Goal: Task Accomplishment & Management: Use online tool/utility

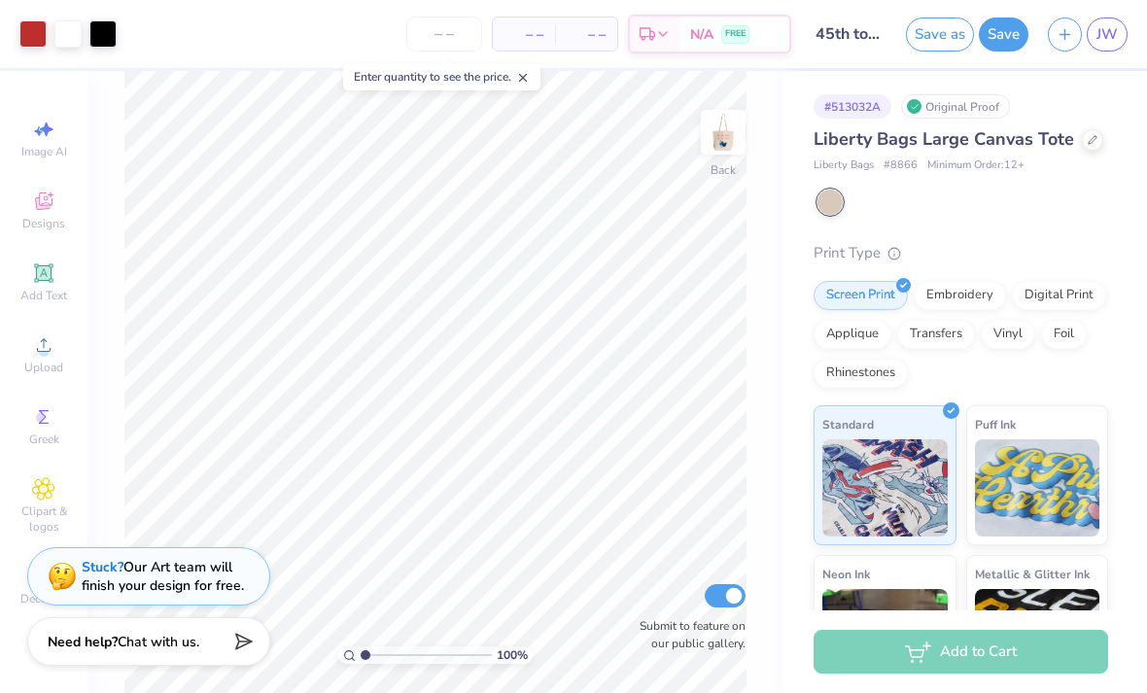
click at [1004, 29] on button "Save" at bounding box center [1004, 34] width 50 height 34
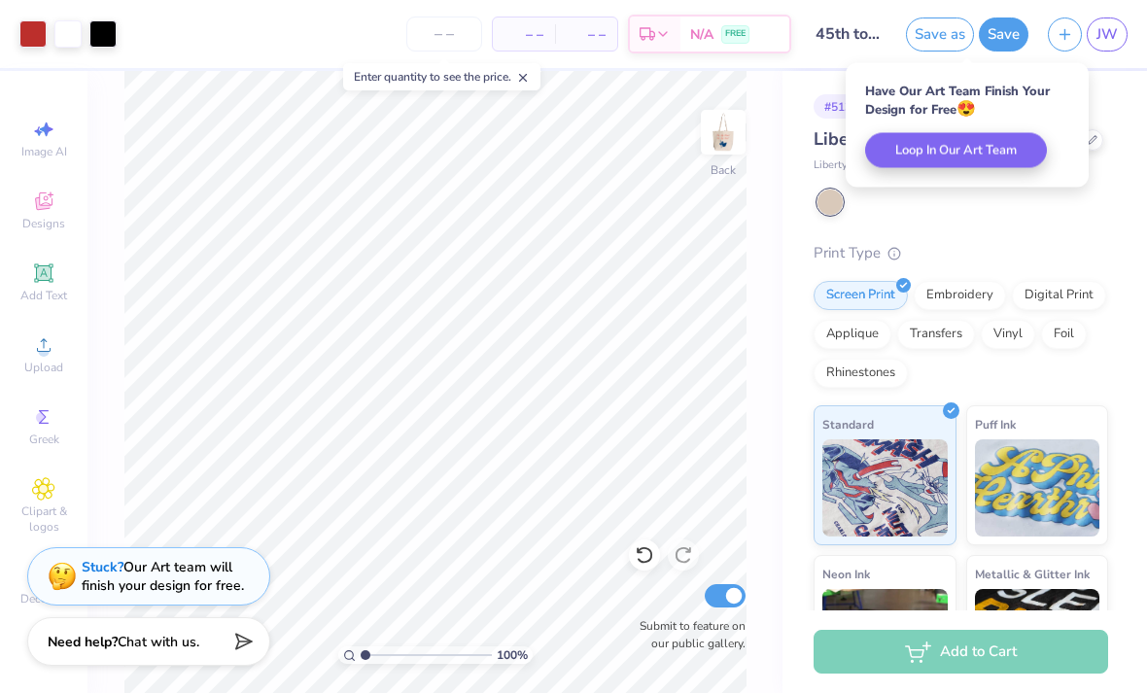
click at [994, 33] on button "Save" at bounding box center [1004, 34] width 50 height 34
click at [251, 7] on div "– – Per Item – – Total Est. Delivery N/A FREE" at bounding box center [458, 34] width 665 height 68
click at [726, 140] on img at bounding box center [723, 132] width 39 height 39
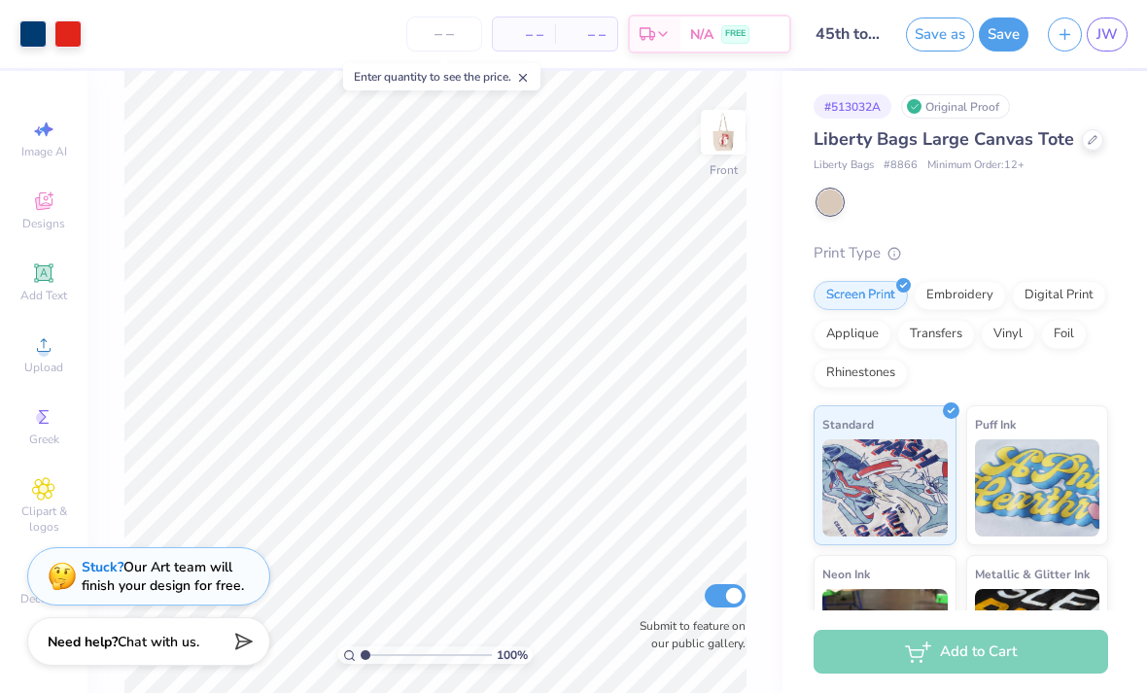
click at [726, 148] on img at bounding box center [723, 132] width 39 height 39
click at [722, 152] on img at bounding box center [723, 132] width 39 height 39
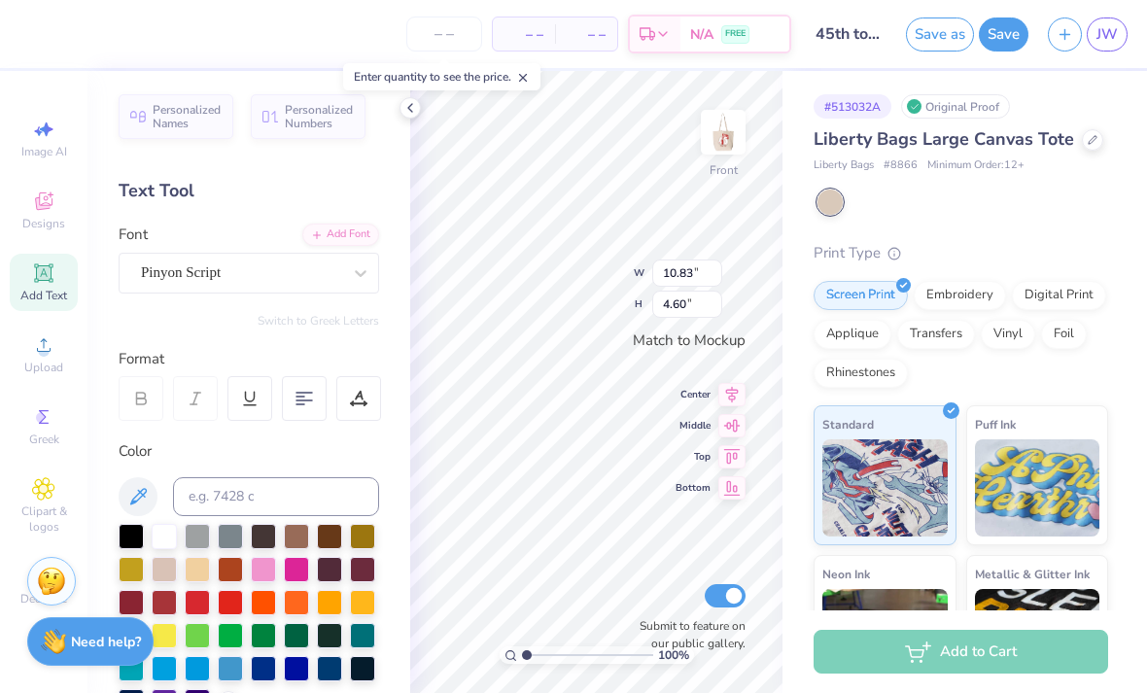
scroll to position [1, 0]
type textarea "I"
click at [69, 22] on div "– – Per Item – – Total Est. Delivery N/A FREE" at bounding box center [423, 34] width 735 height 68
click at [413, 105] on icon at bounding box center [410, 108] width 16 height 16
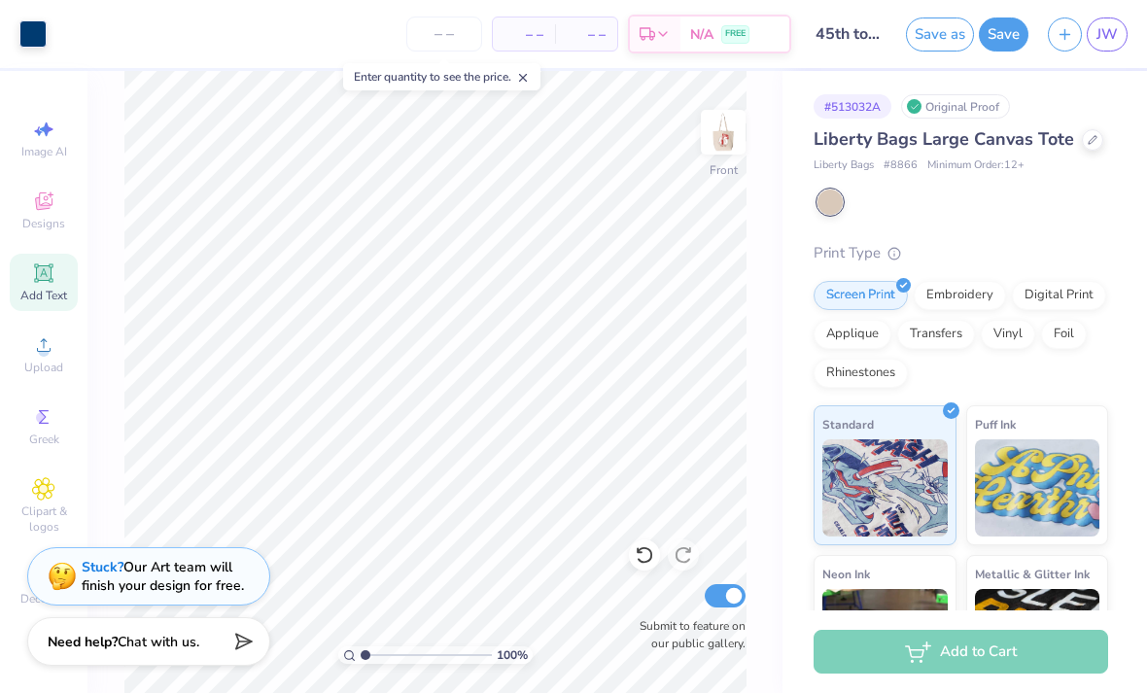
click at [642, 559] on icon at bounding box center [644, 554] width 19 height 19
click at [741, 139] on img at bounding box center [723, 132] width 39 height 39
click at [722, 152] on img at bounding box center [723, 132] width 39 height 39
click at [729, 152] on img at bounding box center [723, 132] width 39 height 39
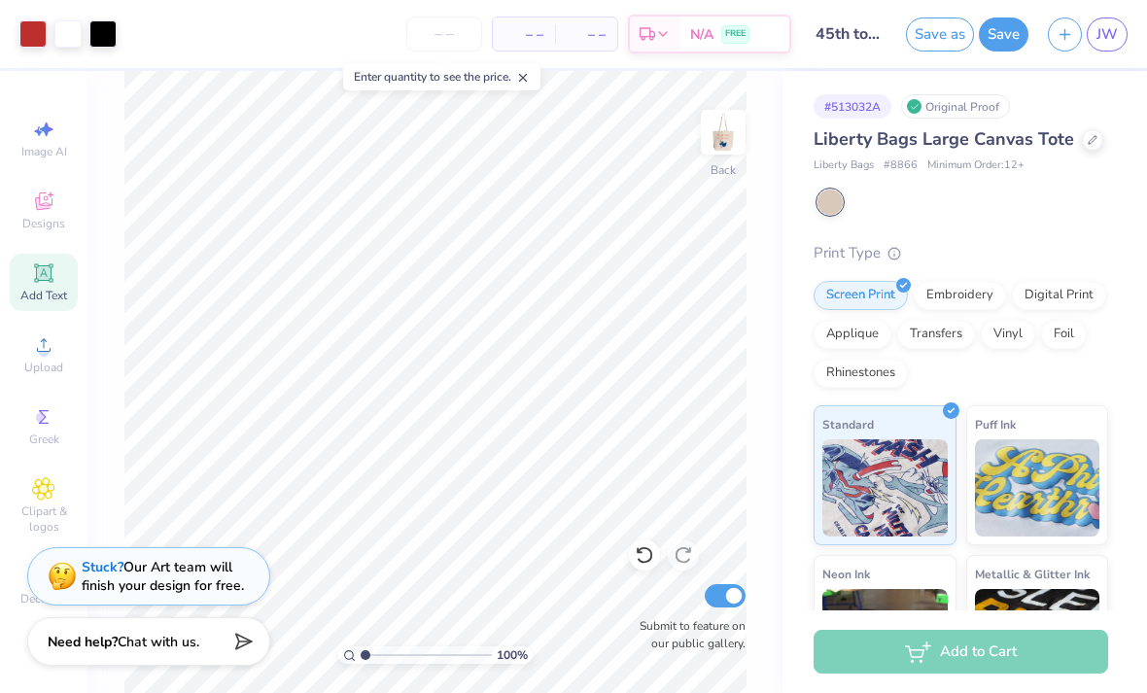
click at [428, 38] on input "number" at bounding box center [444, 34] width 76 height 35
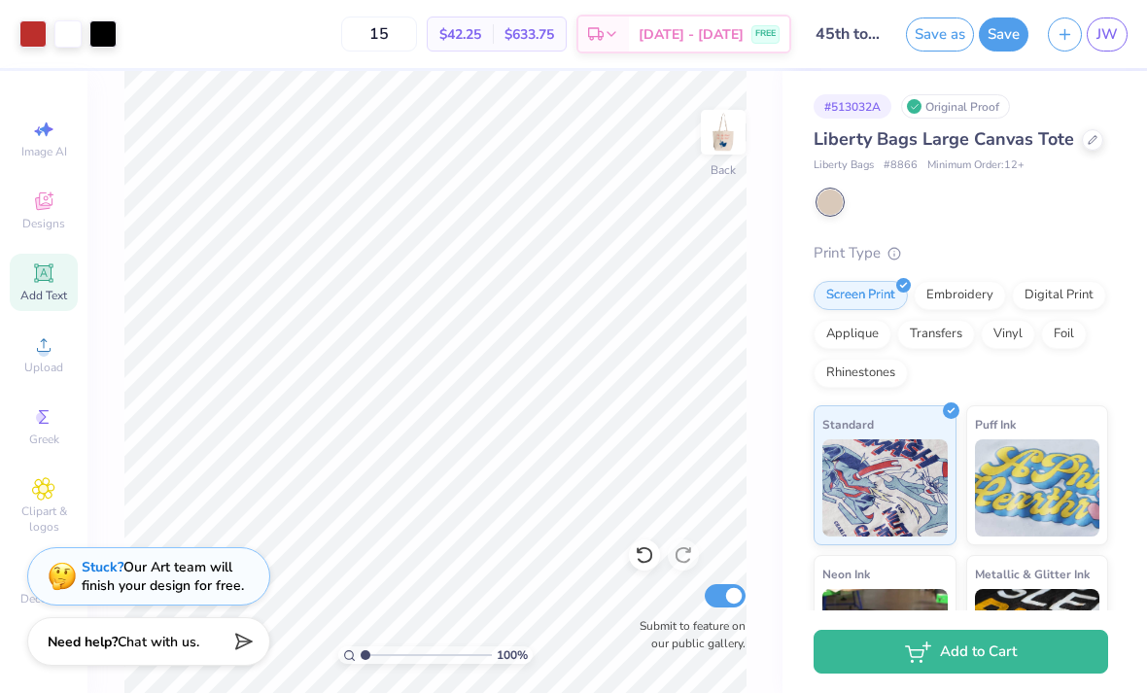
type input "1"
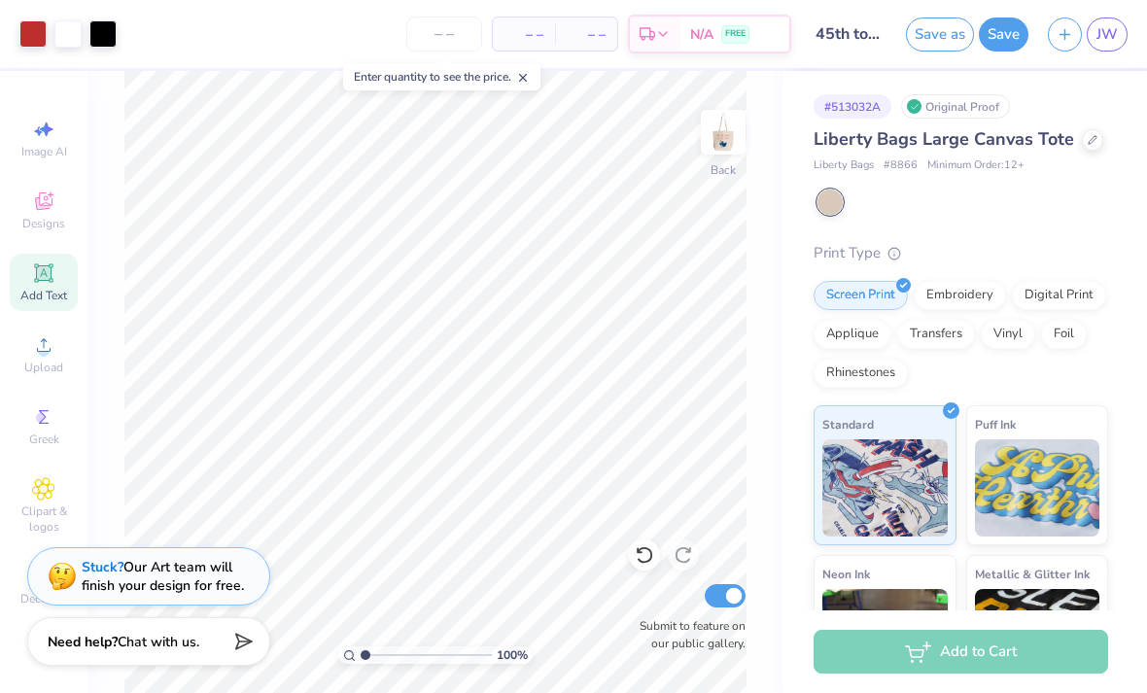
click at [1095, 47] on link "JW" at bounding box center [1107, 34] width 41 height 34
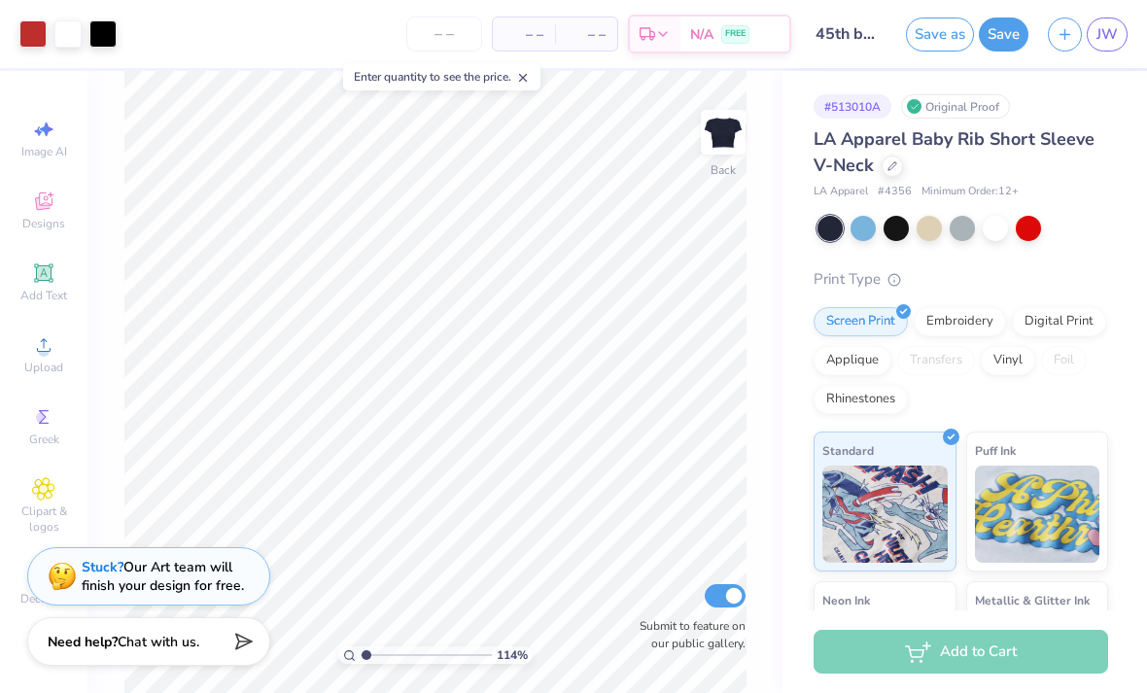
click at [991, 36] on button "Save" at bounding box center [1004, 34] width 50 height 34
type input "1.14201852413356"
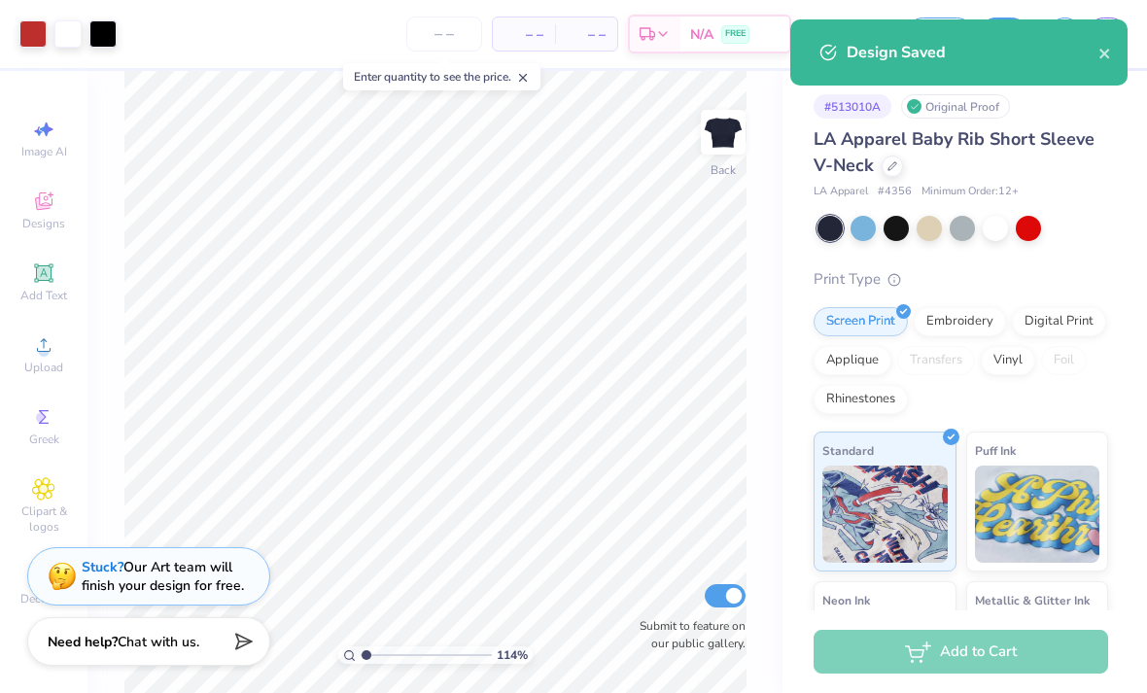
click at [1093, 50] on div "Design Saved" at bounding box center [973, 52] width 252 height 23
click at [1103, 52] on icon "close" at bounding box center [1104, 54] width 10 height 10
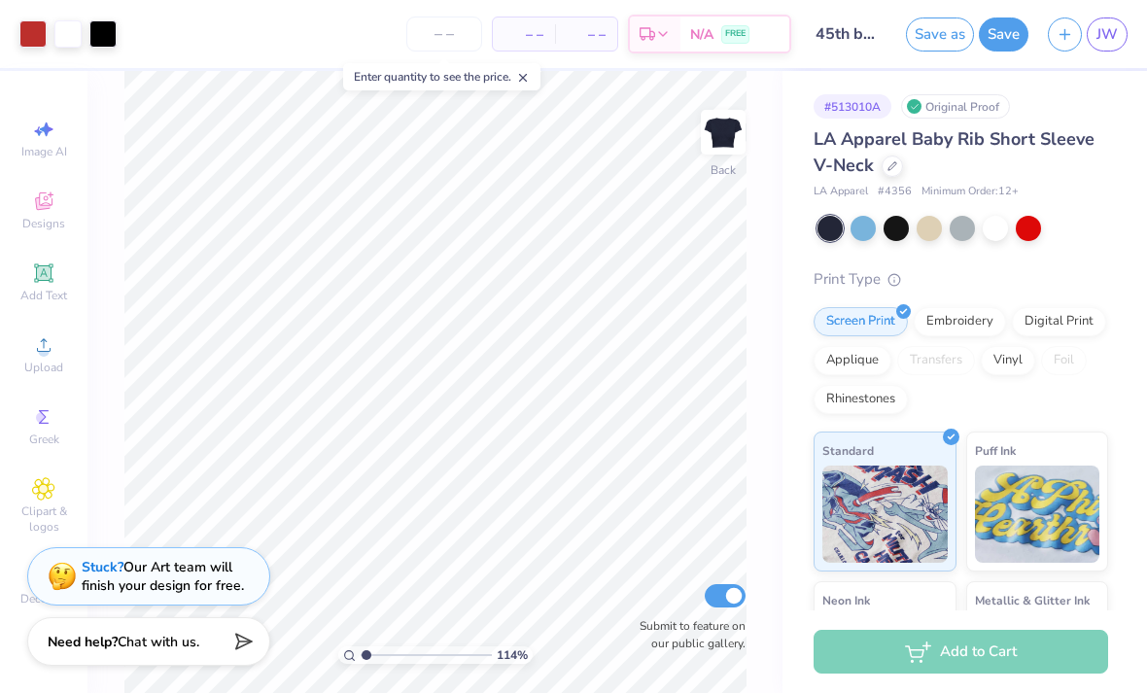
click at [1111, 30] on div "Design Saved" at bounding box center [958, 60] width 345 height 88
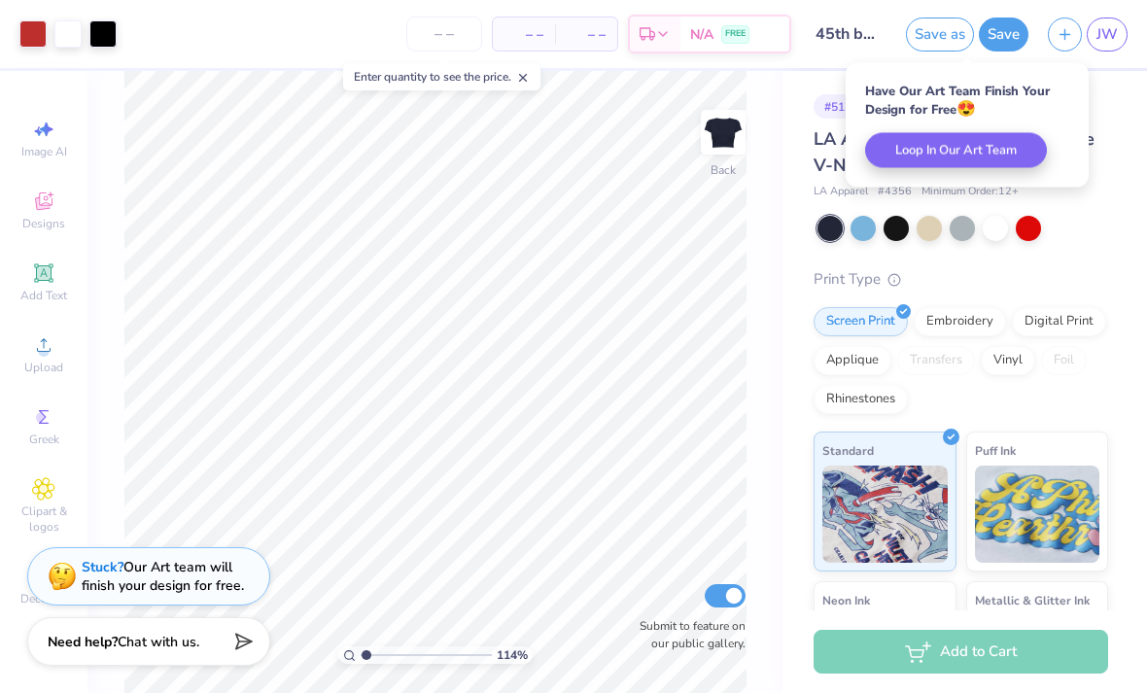
click at [1097, 28] on span "JW" at bounding box center [1107, 34] width 21 height 22
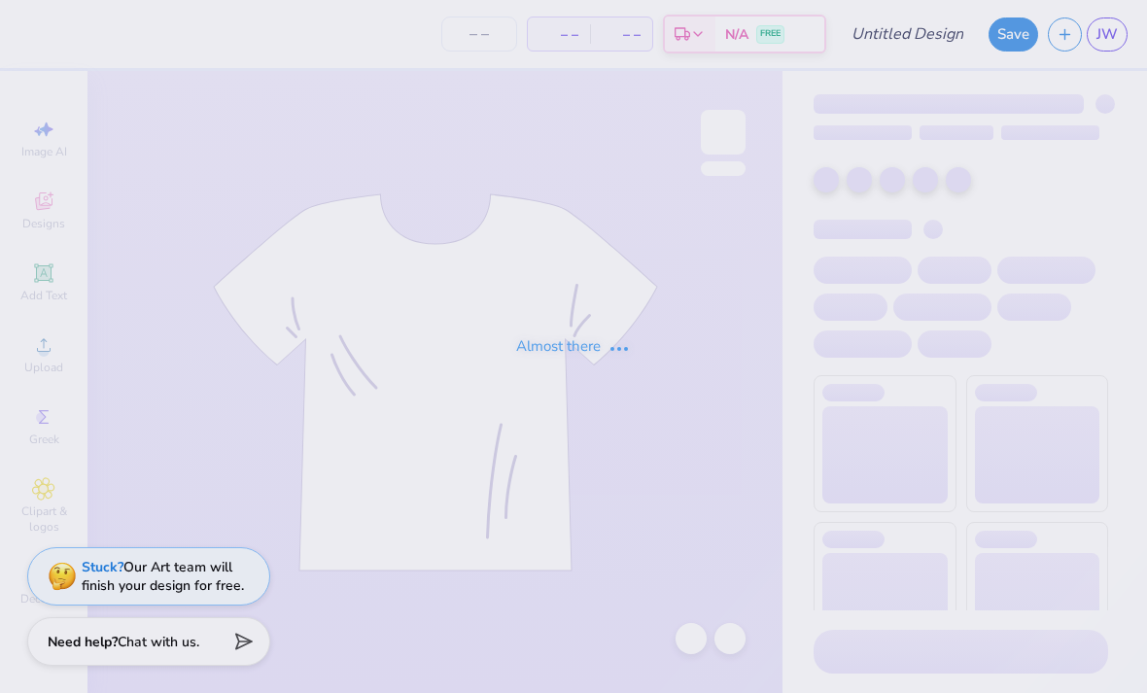
type input "45th shirt full"
type input "50"
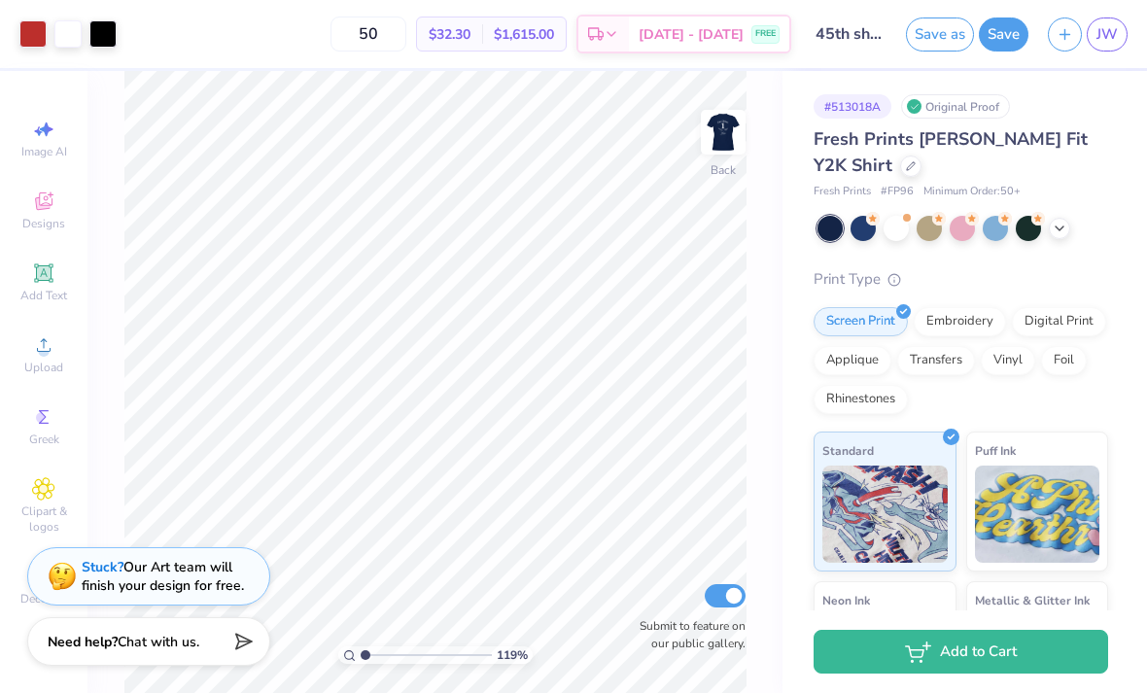
type input "1"
click at [861, 223] on div at bounding box center [863, 228] width 25 height 25
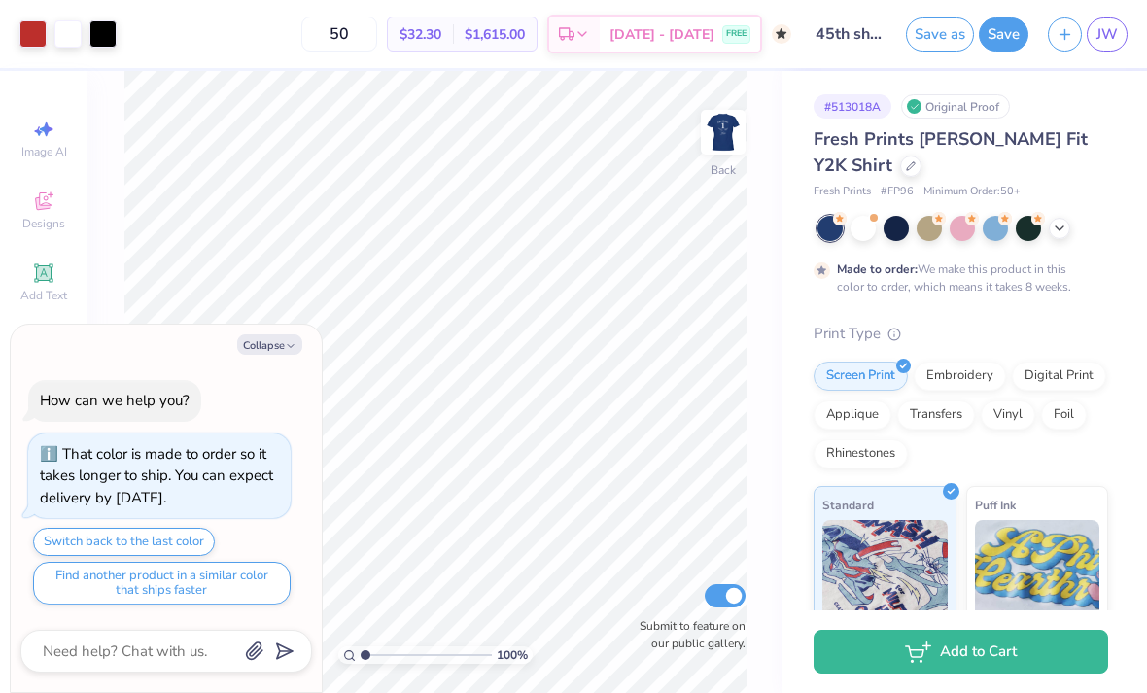
click at [822, 230] on div at bounding box center [830, 228] width 25 height 25
click at [900, 232] on div at bounding box center [896, 228] width 25 height 25
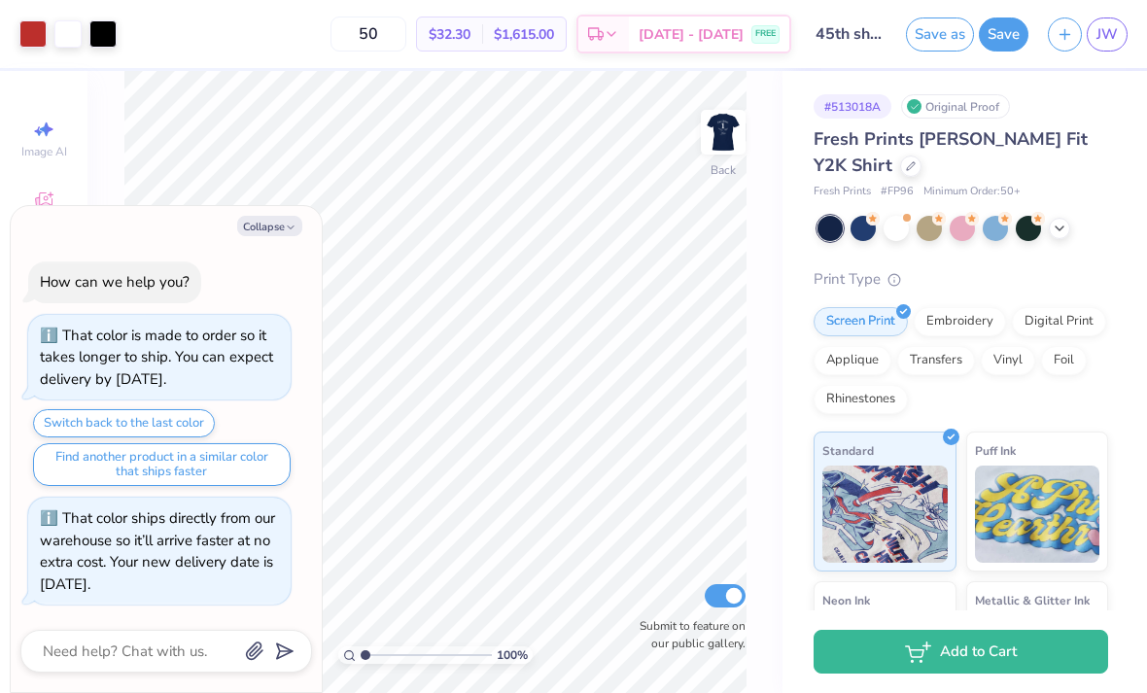
click at [263, 226] on button "Collapse" at bounding box center [269, 226] width 65 height 20
type textarea "x"
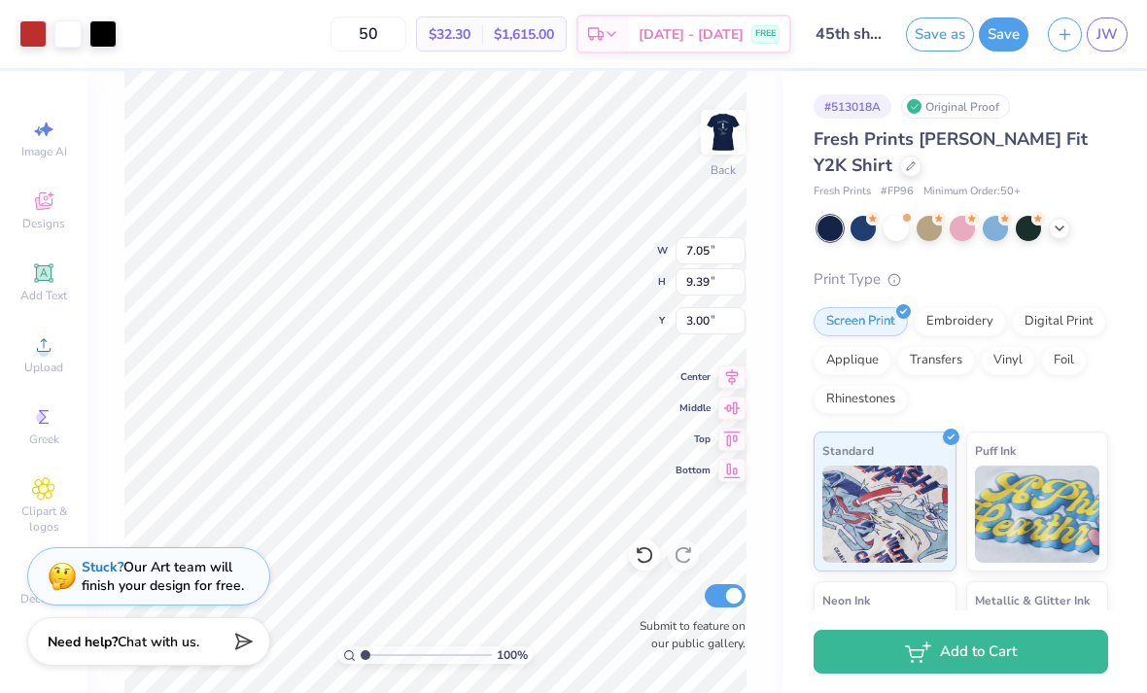
type input "3.81"
click at [637, 556] on icon at bounding box center [644, 554] width 19 height 19
click at [724, 373] on icon at bounding box center [731, 377] width 27 height 23
click at [730, 374] on icon at bounding box center [731, 377] width 27 height 23
click at [724, 369] on icon at bounding box center [731, 377] width 27 height 23
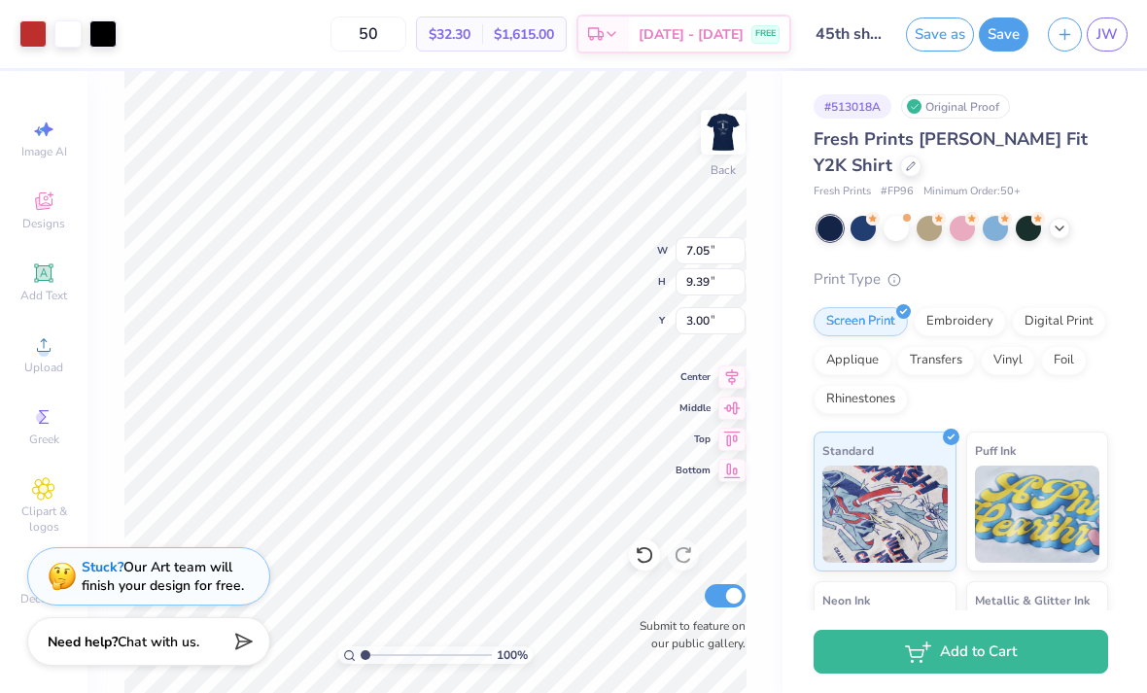
click at [735, 373] on icon at bounding box center [731, 377] width 27 height 23
click at [1001, 40] on button "Save" at bounding box center [1004, 34] width 50 height 34
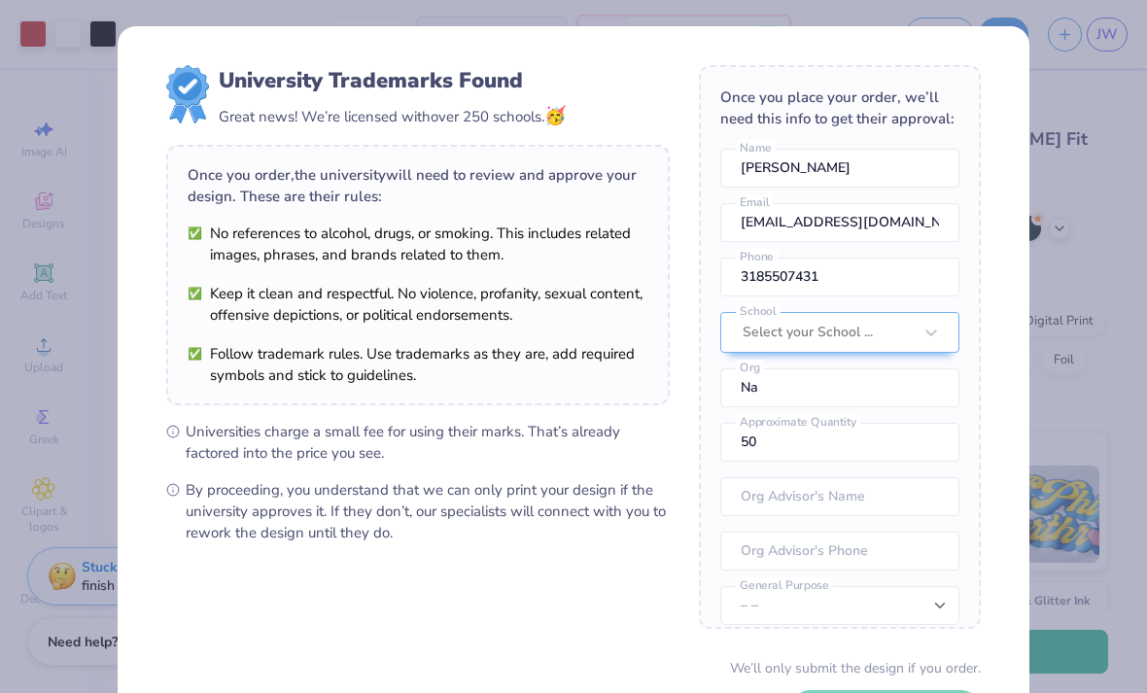
click at [1103, 421] on div "University Trademarks Found Great news! We’re licensed with over 250 schools. 🥳…" at bounding box center [573, 346] width 1147 height 693
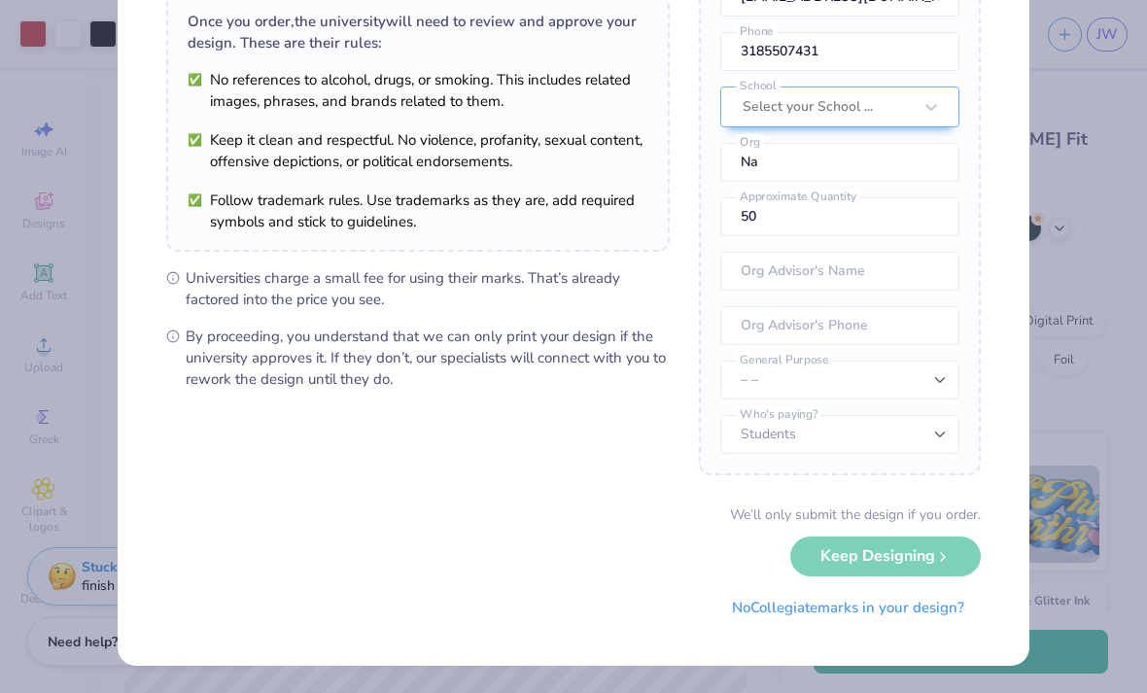
scroll to position [153, 0]
click at [867, 618] on button "No Collegiate marks in your design?" at bounding box center [847, 609] width 265 height 40
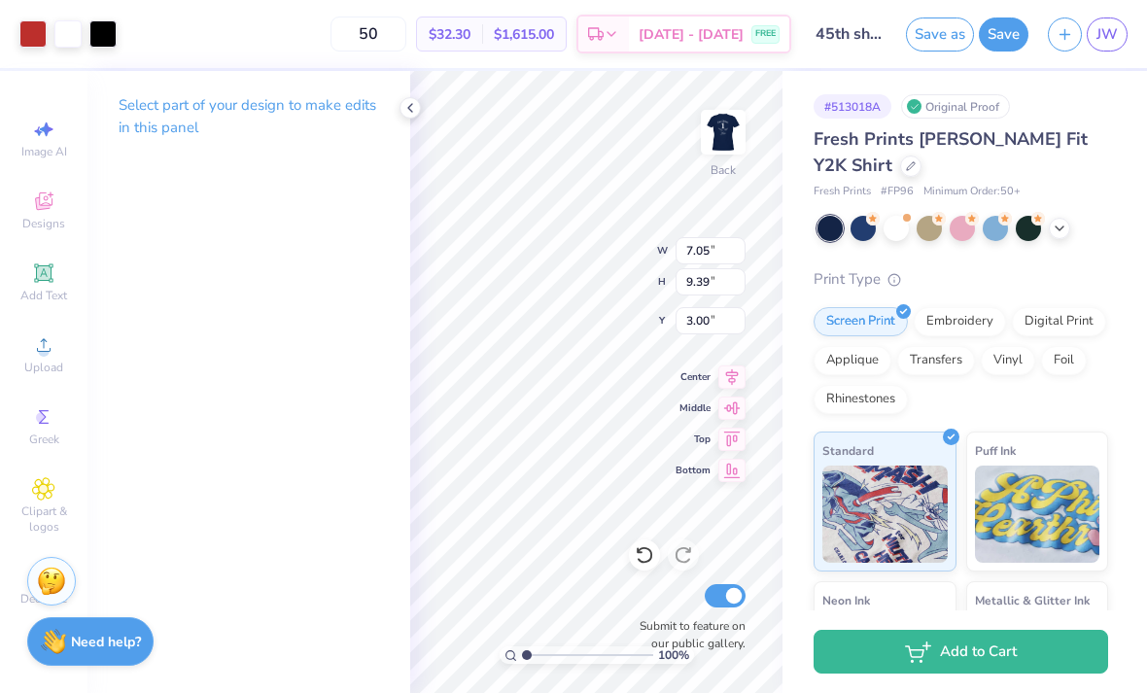
click at [1007, 33] on button "Save" at bounding box center [1004, 34] width 50 height 34
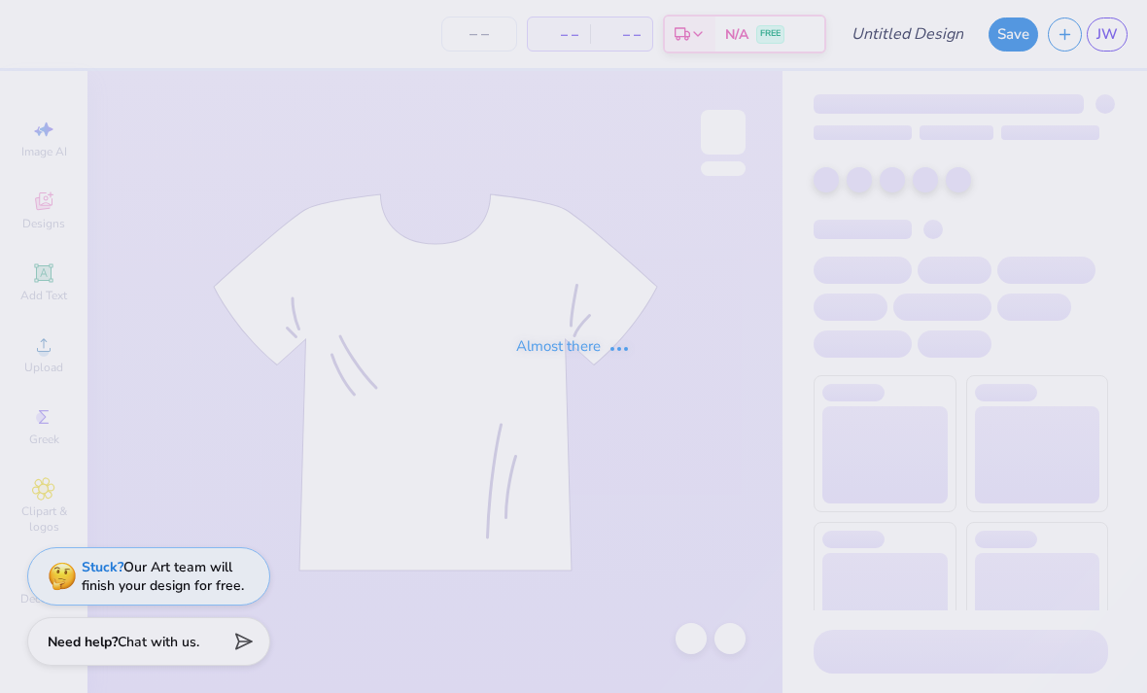
type input "45th tote"
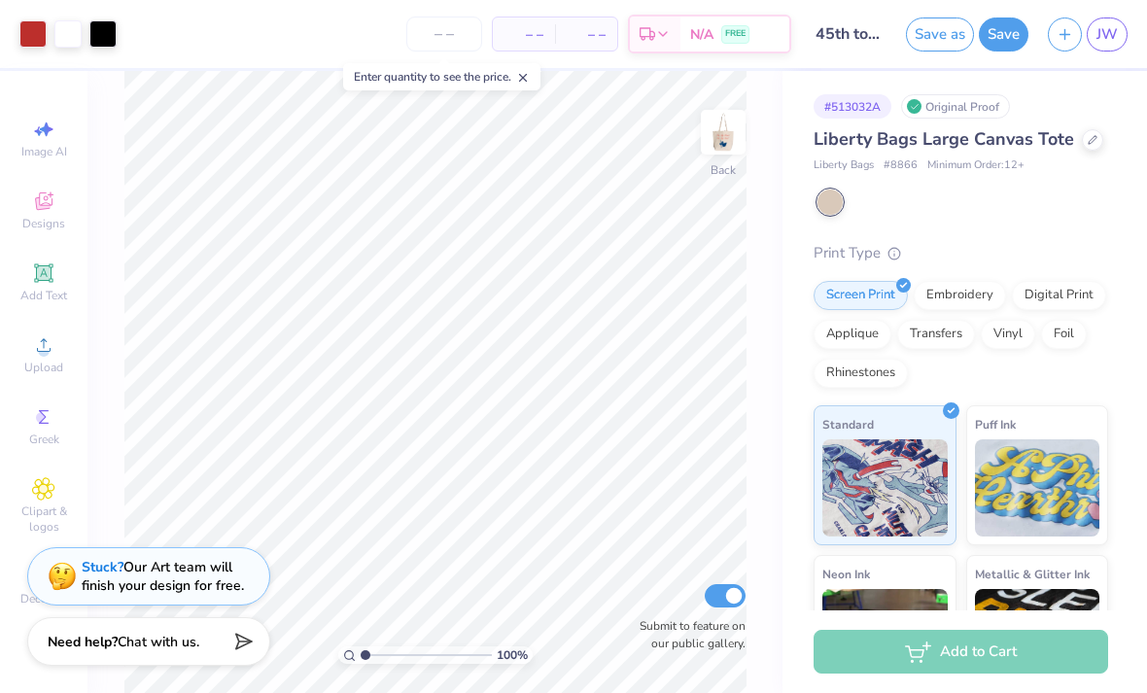
click at [1110, 40] on span "JW" at bounding box center [1107, 34] width 21 height 22
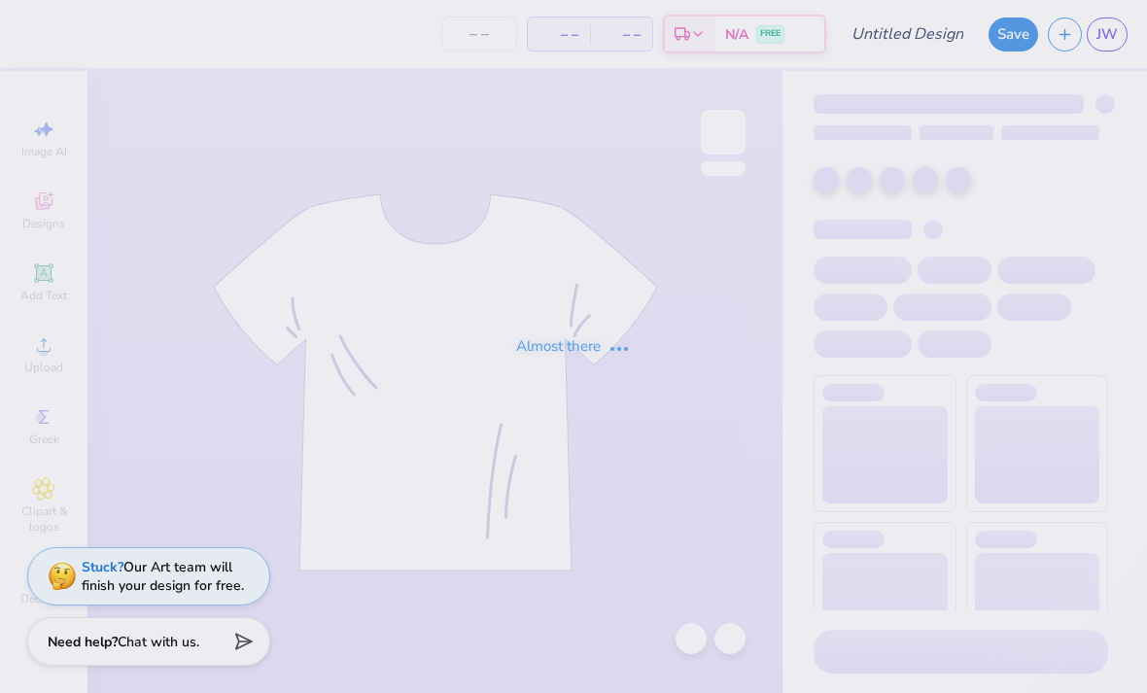
type input "45th shirt full"
type input "50"
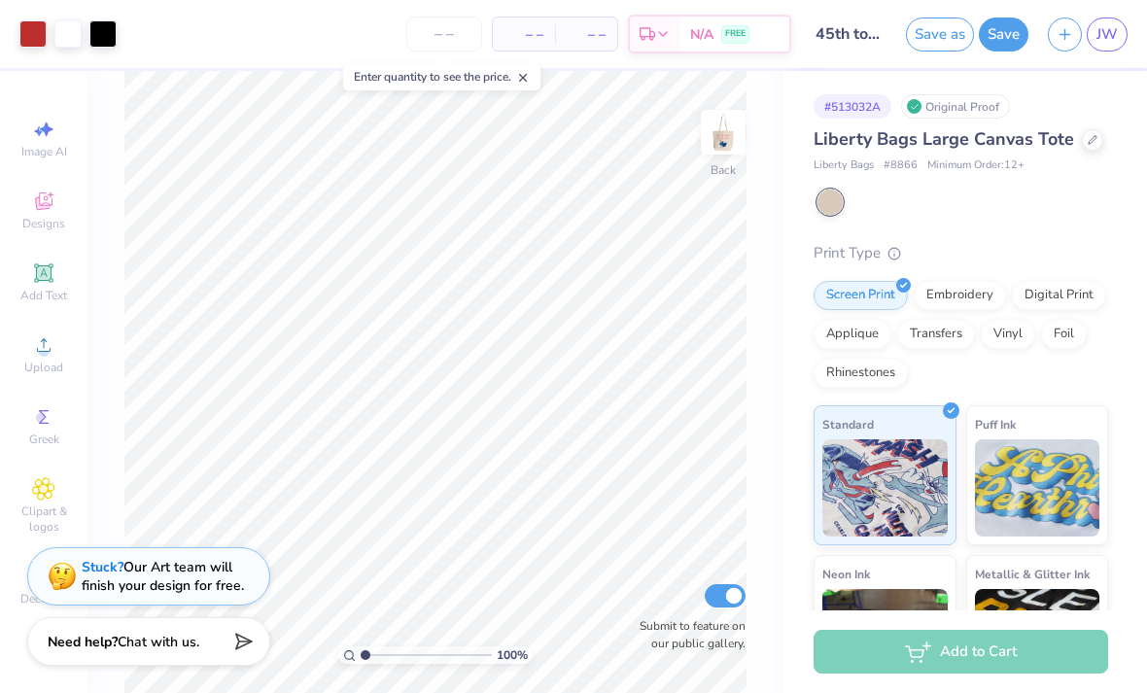
click at [714, 141] on img at bounding box center [723, 132] width 39 height 39
